Goal: Transaction & Acquisition: Purchase product/service

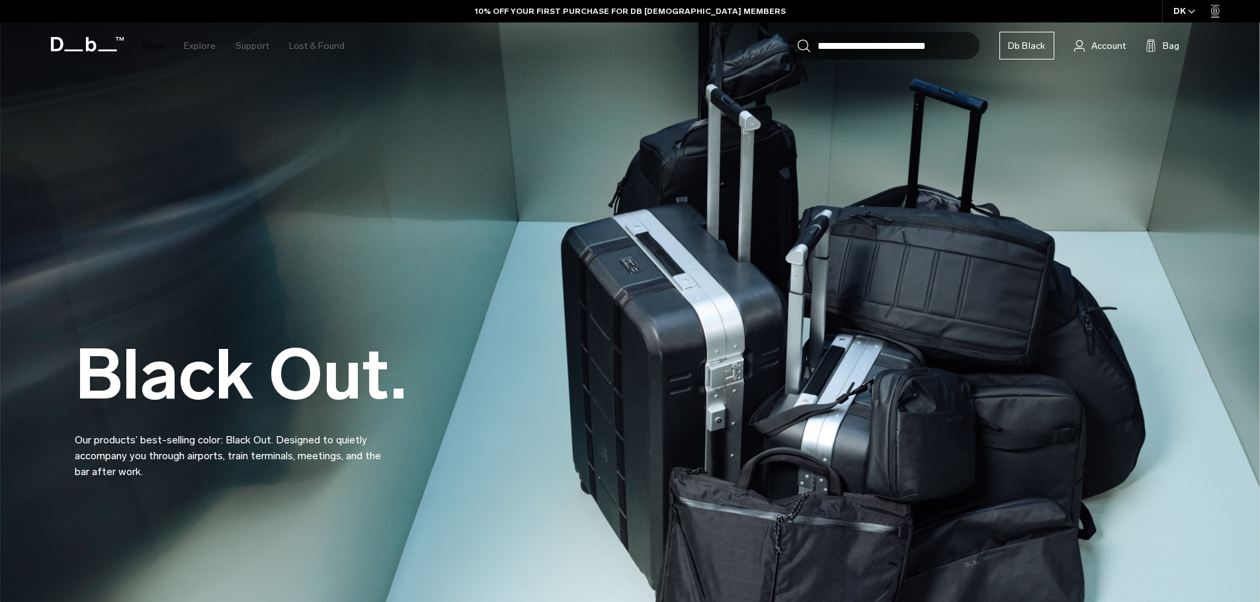
click at [151, 50] on link "Shop" at bounding box center [153, 45] width 22 height 47
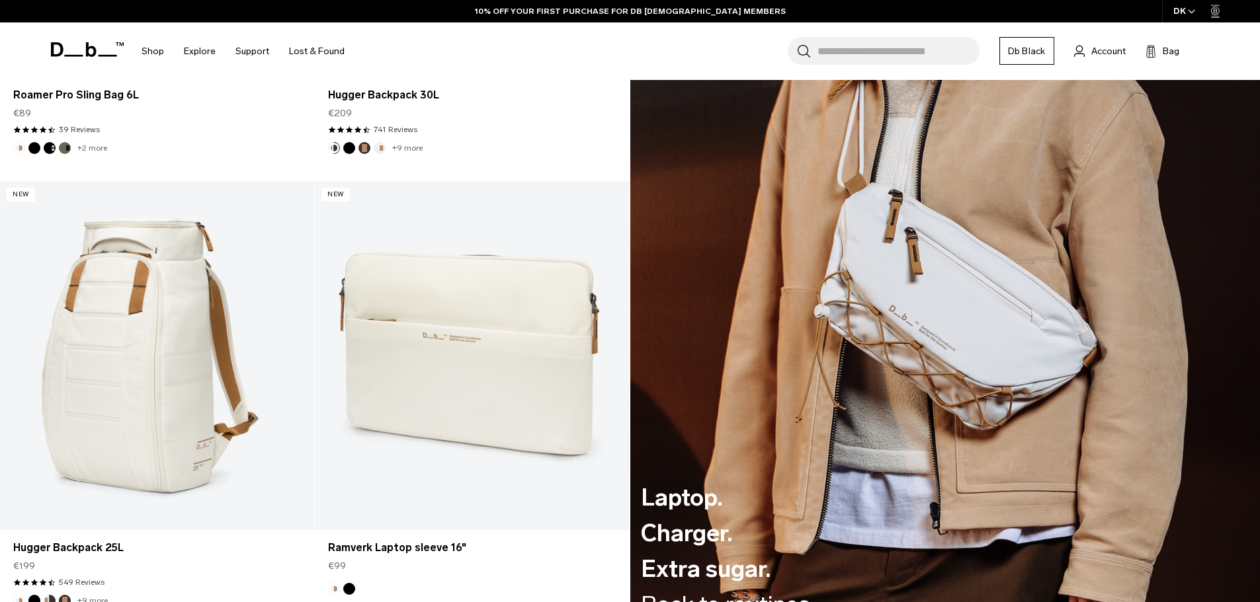
scroll to position [2079, 0]
